Goal: Transaction & Acquisition: Book appointment/travel/reservation

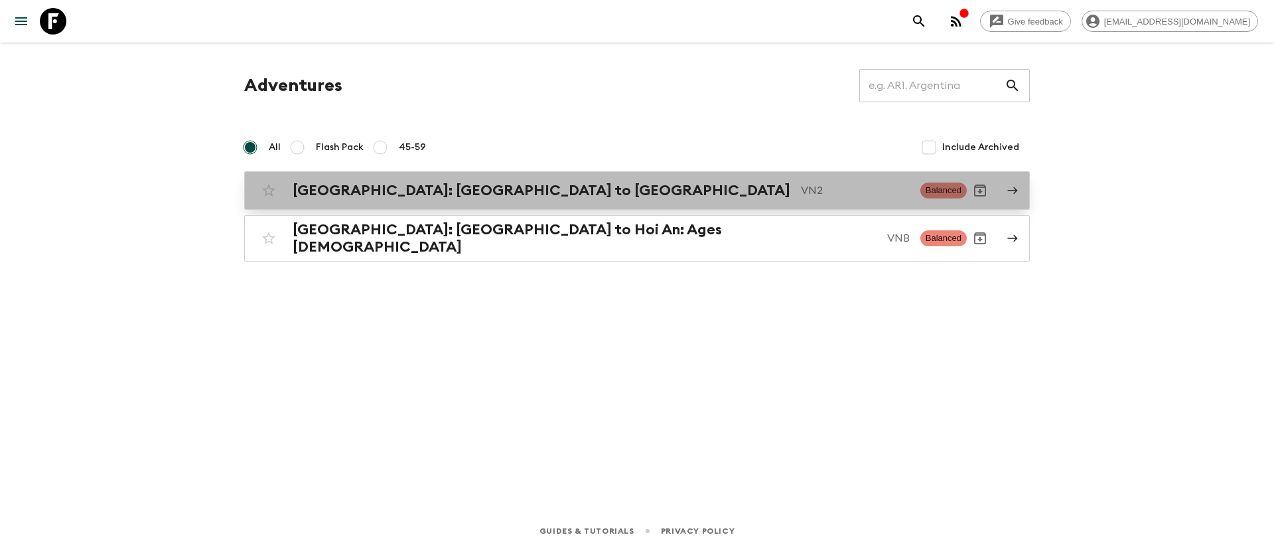
click at [393, 195] on h2 "[GEOGRAPHIC_DATA]: [GEOGRAPHIC_DATA] to [GEOGRAPHIC_DATA]" at bounding box center [542, 190] width 498 height 17
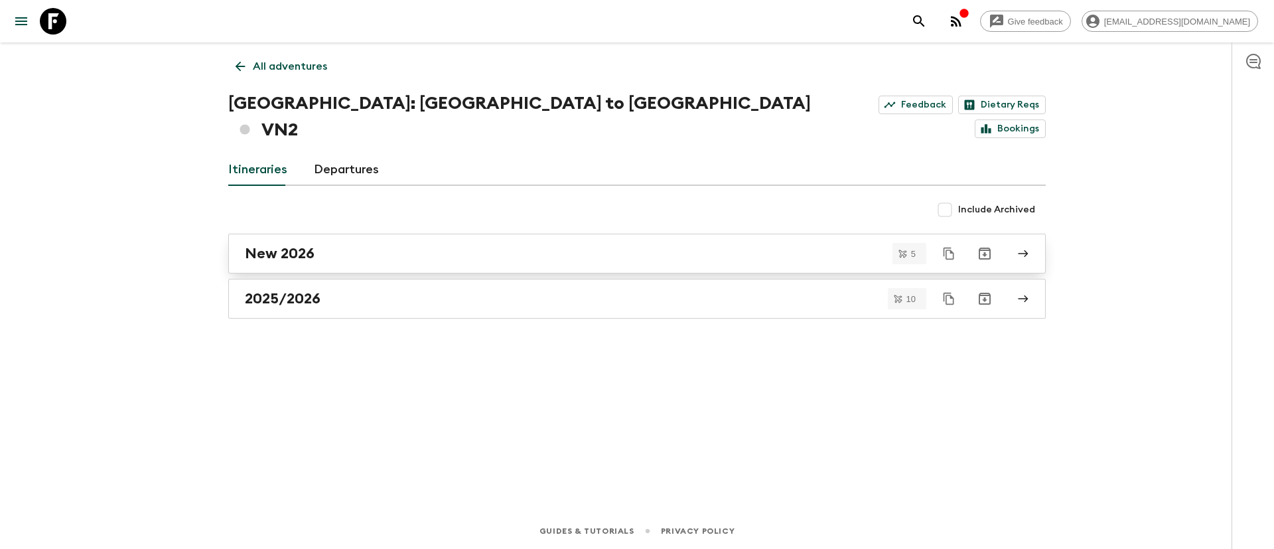
click at [264, 245] on h2 "New 2026" at bounding box center [280, 253] width 70 height 17
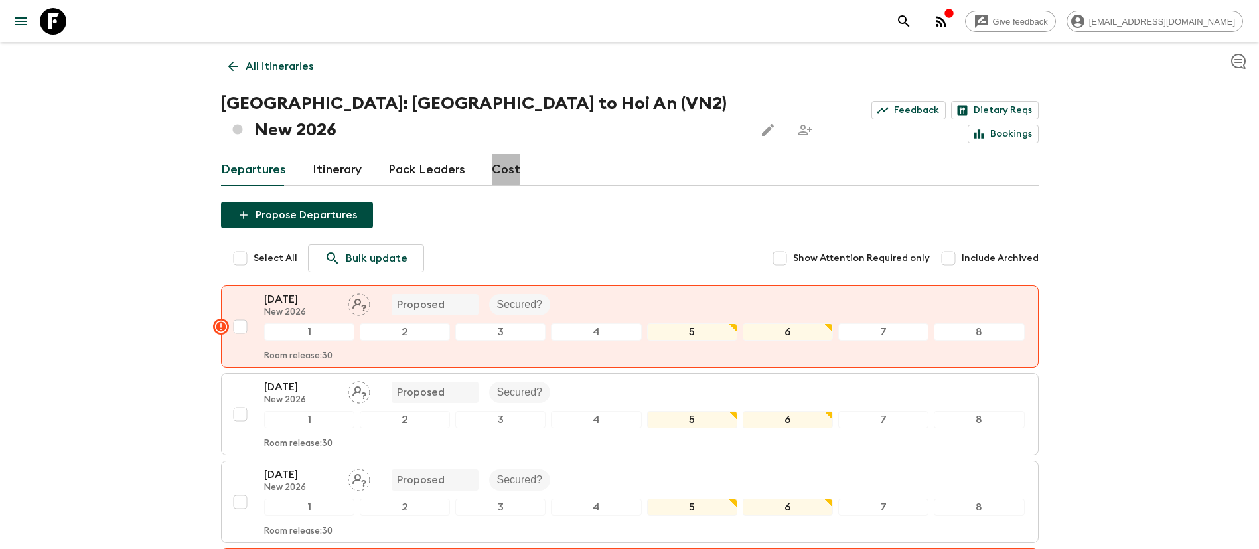
click at [498, 154] on link "Cost" at bounding box center [506, 170] width 29 height 32
